Goal: Task Accomplishment & Management: Use online tool/utility

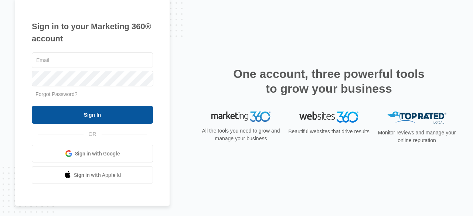
type input "[EMAIL_ADDRESS][DOMAIN_NAME]"
click at [94, 113] on input "Sign In" at bounding box center [92, 115] width 121 height 18
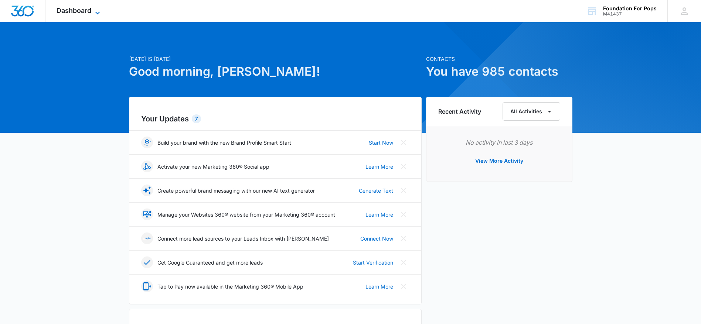
click at [97, 13] on icon at bounding box center [97, 12] width 4 height 3
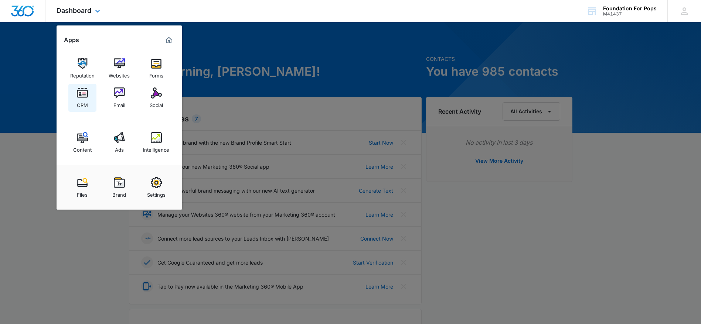
click at [81, 92] on img at bounding box center [82, 93] width 11 height 11
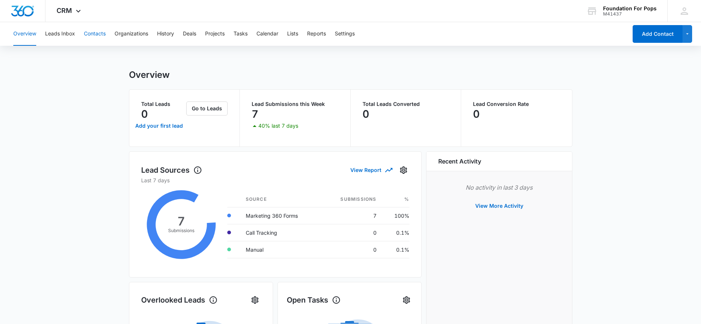
click at [101, 31] on button "Contacts" at bounding box center [95, 34] width 22 height 24
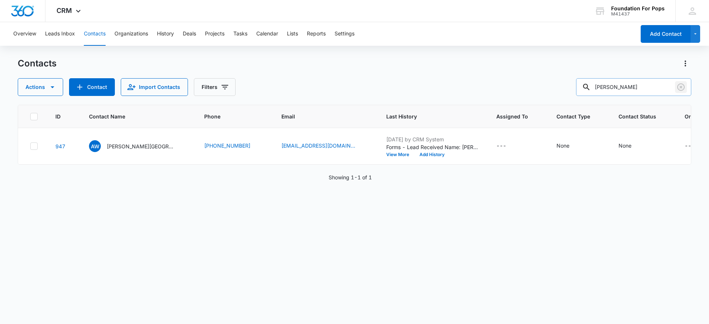
drag, startPoint x: 681, startPoint y: 84, endPoint x: 672, endPoint y: 90, distance: 11.0
click at [678, 86] on icon "Clear" at bounding box center [680, 86] width 7 height 7
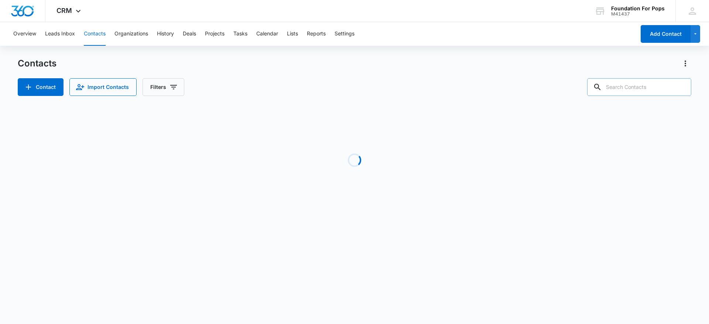
click at [653, 84] on input "text" at bounding box center [639, 87] width 104 height 18
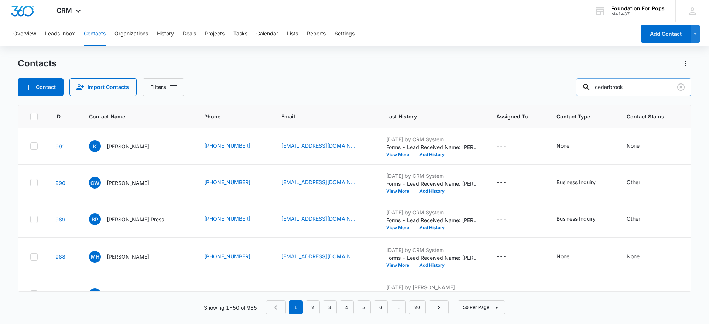
type input "cedarbrook"
